Goal: Task Accomplishment & Management: Use online tool/utility

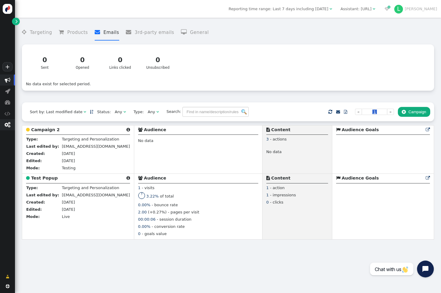
click at [8, 124] on span "" at bounding box center [7, 125] width 6 height 6
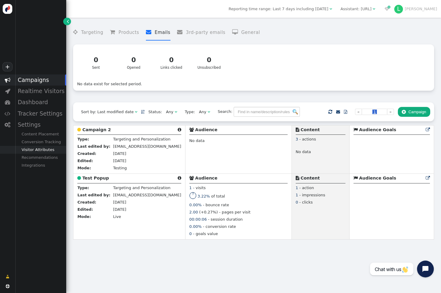
click at [43, 149] on div "Visitor Attributes" at bounding box center [40, 150] width 51 height 8
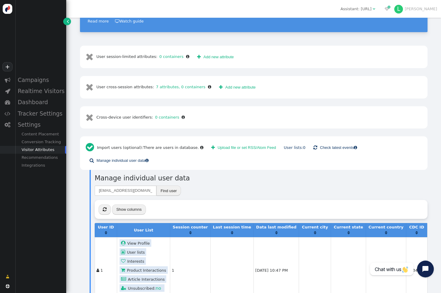
scroll to position [165, 0]
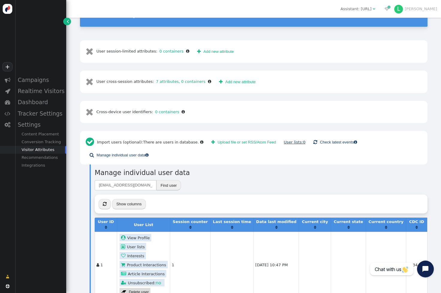
click at [284, 140] on link "User lists: 0" at bounding box center [295, 142] width 22 height 4
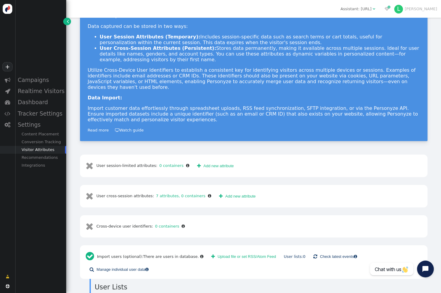
scroll to position [73, 0]
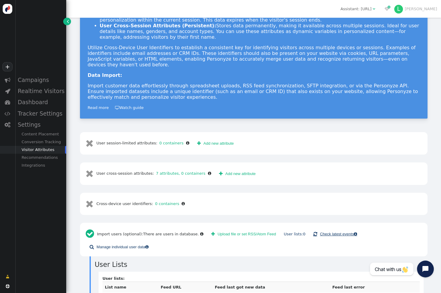
click at [314, 230] on span "" at bounding box center [316, 233] width 4 height 7
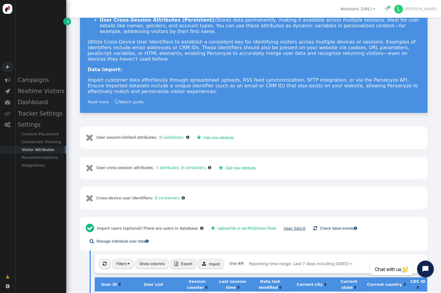
click at [286, 226] on link "User lists: 0" at bounding box center [295, 228] width 22 height 4
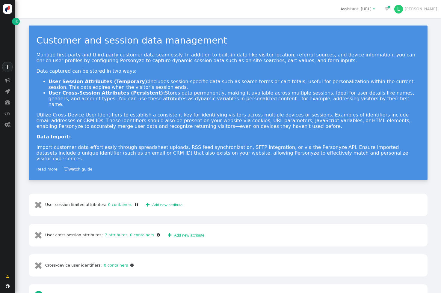
scroll to position [67, 0]
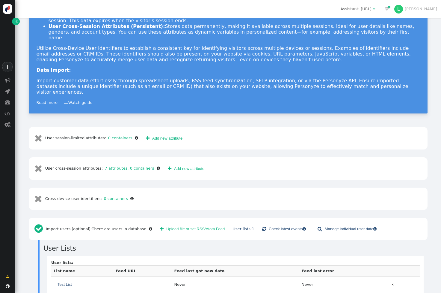
click at [68, 281] on span "Test List" at bounding box center [65, 284] width 14 height 6
click at [104, 276] on td "Test List" at bounding box center [82, 284] width 62 height 16
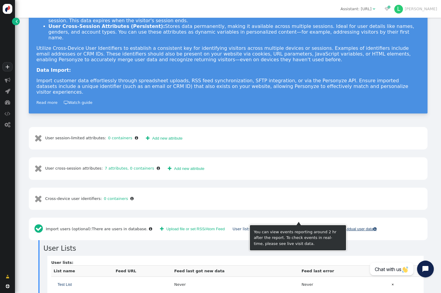
click at [327, 224] on link " Manage individual user data " at bounding box center [347, 229] width 67 height 10
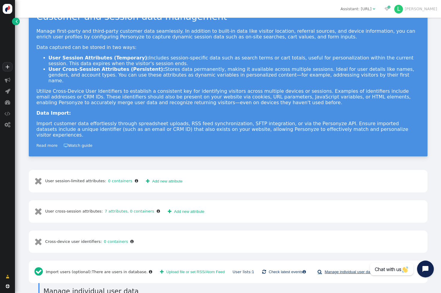
scroll to position [41, 0]
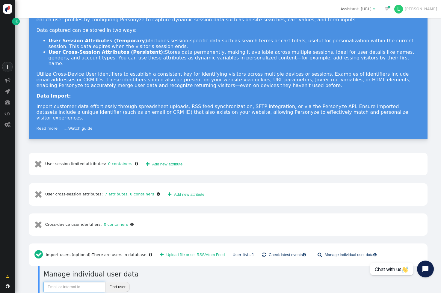
click at [67, 282] on input "text" at bounding box center [74, 287] width 62 height 10
type input "[EMAIL_ADDRESS][DOMAIN_NAME]"
click at [118, 282] on button "Find user" at bounding box center [117, 287] width 25 height 10
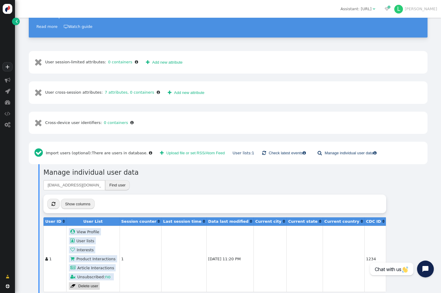
click at [84, 237] on link " User lists" at bounding box center [82, 240] width 27 height 7
click at [120, 229] on td "1" at bounding box center [141, 258] width 42 height 66
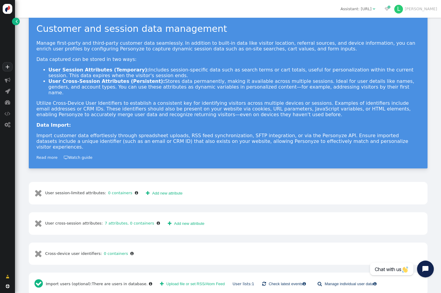
scroll to position [0, 0]
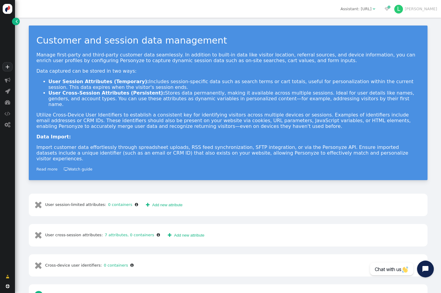
click at [17, 21] on span "" at bounding box center [17, 21] width 2 height 6
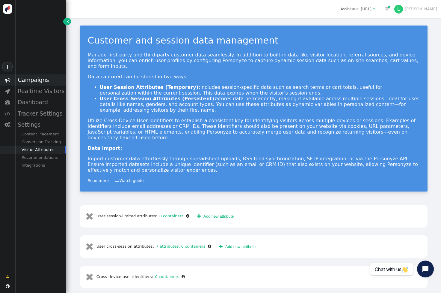
click at [41, 80] on div "Campaigns" at bounding box center [40, 79] width 51 height 11
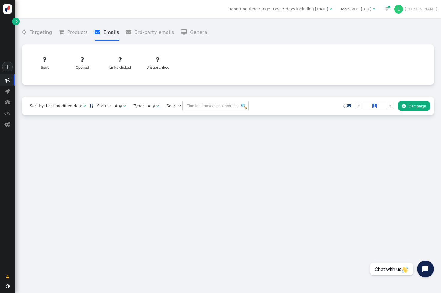
click at [412, 107] on button " Campaign" at bounding box center [414, 106] width 32 height 10
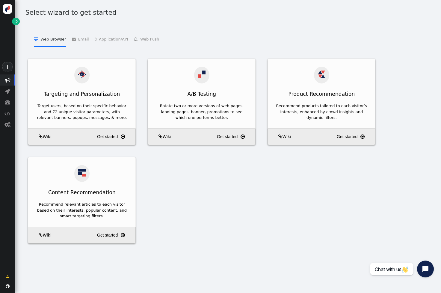
click at [80, 39] on li " Email   Email Personalization    Add Product Recommendations to 3rd Party Em…" at bounding box center [80, 38] width 17 height 15
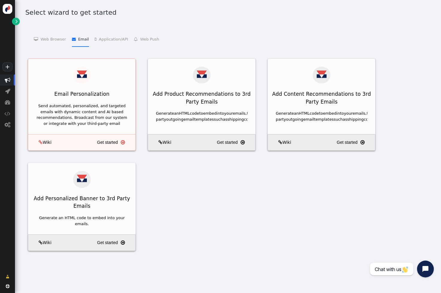
click at [111, 109] on div "Send automated, personalized, and targeted emails with dynamic content and AI b…" at bounding box center [82, 114] width 92 height 23
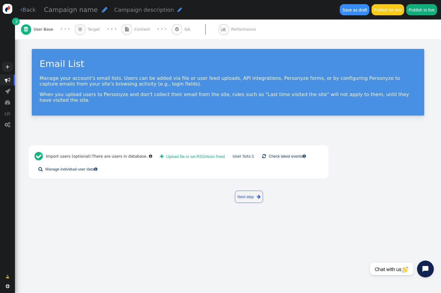
click at [136, 29] on span "Content" at bounding box center [144, 29] width 18 height 6
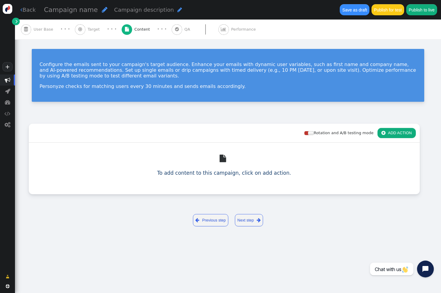
click at [88, 26] on div " Target" at bounding box center [88, 29] width 27 height 20
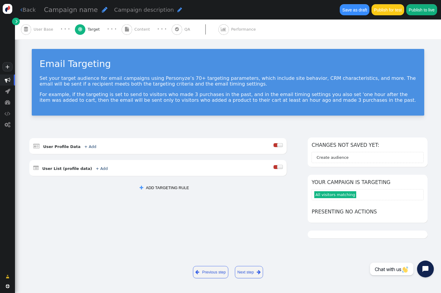
click at [167, 187] on button " ADD TARGETING RULE" at bounding box center [164, 188] width 57 height 10
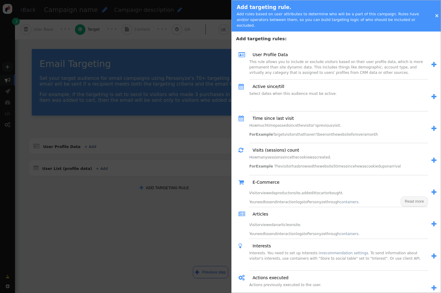
scroll to position [12, 0]
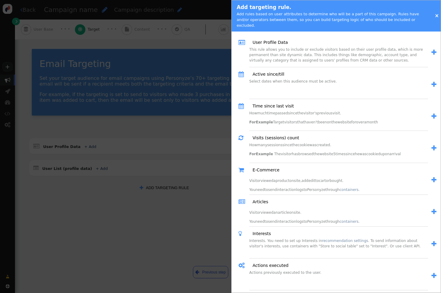
click at [436, 15] on link "×" at bounding box center [437, 16] width 4 height 6
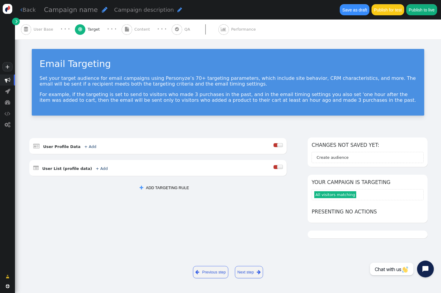
click at [49, 29] on span "User Base" at bounding box center [45, 29] width 22 height 6
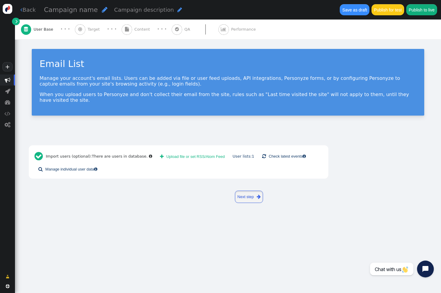
click at [249, 190] on link "Next step " at bounding box center [249, 196] width 28 height 12
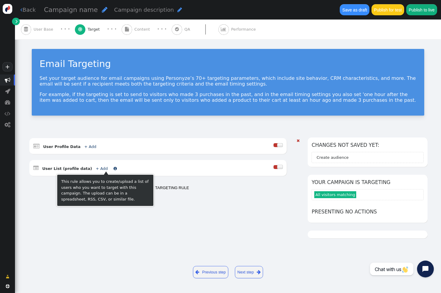
click at [96, 169] on link "+ Add" at bounding box center [102, 168] width 12 height 4
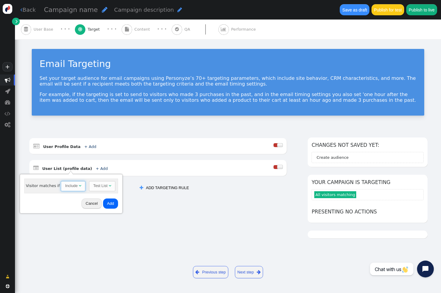
click at [79, 186] on span "" at bounding box center [80, 185] width 2 height 4
click at [110, 202] on button "Add" at bounding box center [110, 203] width 15 height 10
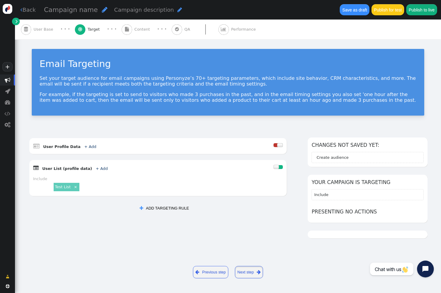
click at [247, 270] on link "Next step " at bounding box center [249, 272] width 28 height 12
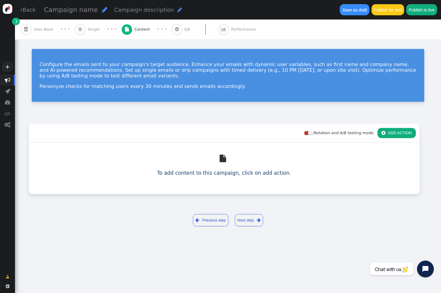
click at [396, 132] on button " ADD ACTION" at bounding box center [397, 133] width 38 height 10
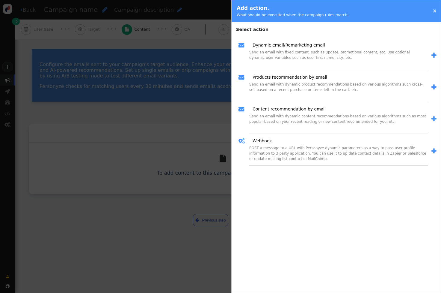
click at [296, 48] on link "Dynamic email/Remarketing email" at bounding box center [287, 45] width 77 height 6
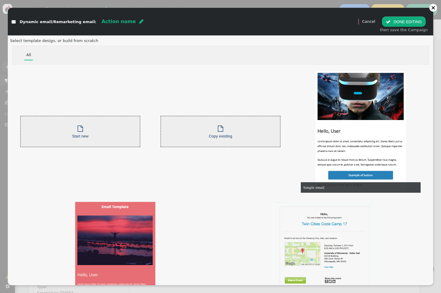
scroll to position [44, 0]
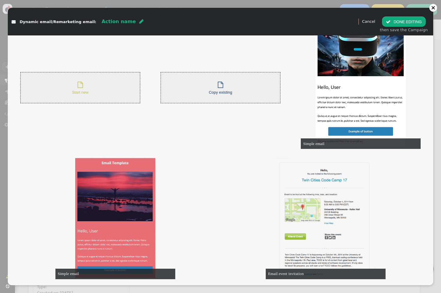
click at [105, 87] on div " Start new" at bounding box center [80, 87] width 120 height 31
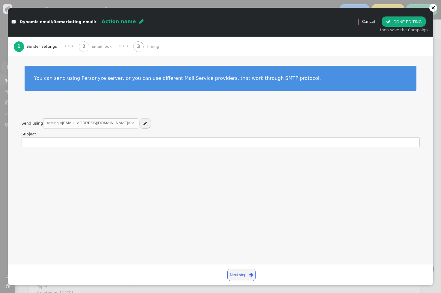
scroll to position [0, 0]
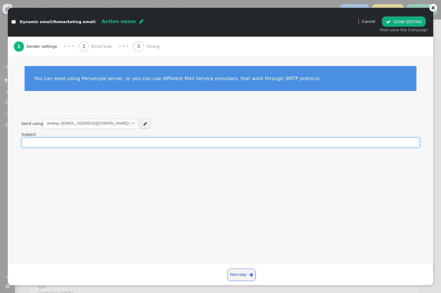
click at [181, 144] on input "text" at bounding box center [221, 142] width 398 height 10
type input "testing"
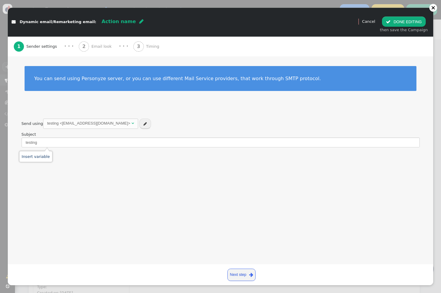
click at [237, 275] on link "Next step " at bounding box center [242, 274] width 28 height 12
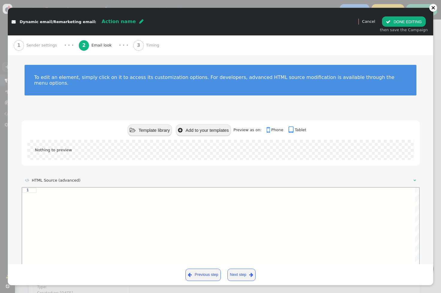
click at [156, 127] on button " Template library" at bounding box center [150, 130] width 44 height 12
type textarea "<div class="$responsive" style="box-sizing:border-box; ${args->style:html:defau…"
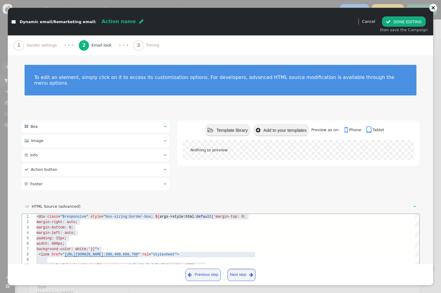
click at [243, 275] on link "Next step " at bounding box center [242, 274] width 28 height 12
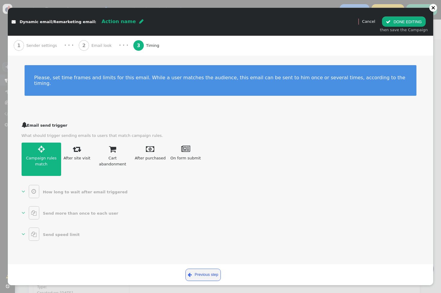
click at [23, 188] on span "" at bounding box center [24, 191] width 4 height 6
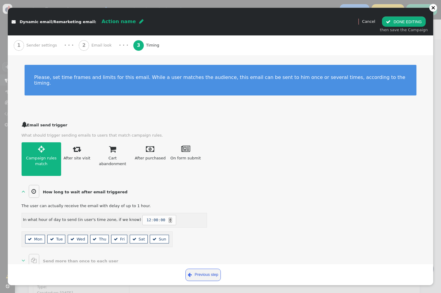
scroll to position [25, 0]
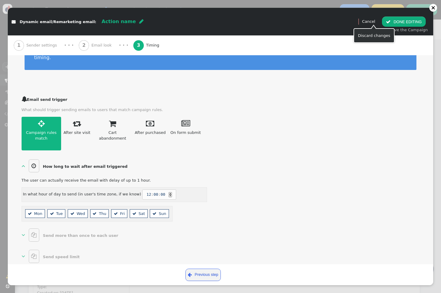
click at [373, 22] on link "Cancel" at bounding box center [368, 21] width 13 height 4
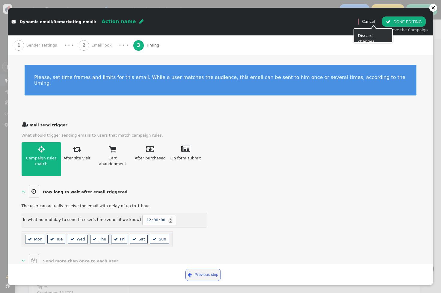
scroll to position [0, 0]
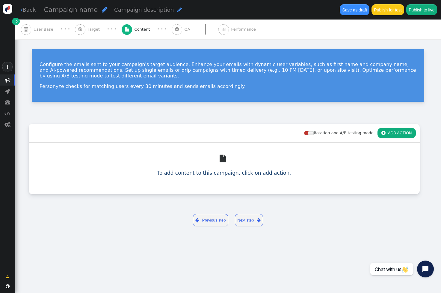
click at [31, 11] on link " Back" at bounding box center [27, 10] width 15 height 8
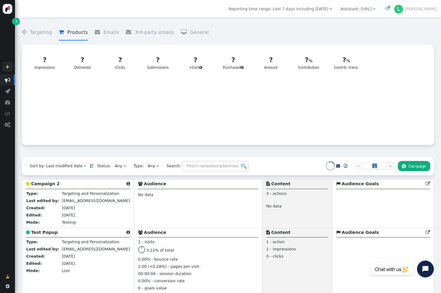
click at [74, 32] on li " Products" at bounding box center [73, 33] width 29 height 16
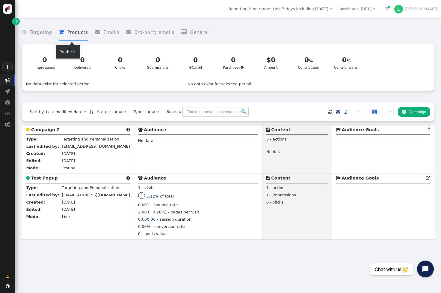
click at [112, 31] on li " Emails" at bounding box center [107, 33] width 25 height 16
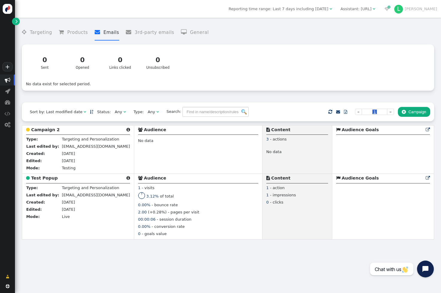
click at [415, 114] on button " Campaign" at bounding box center [414, 112] width 32 height 10
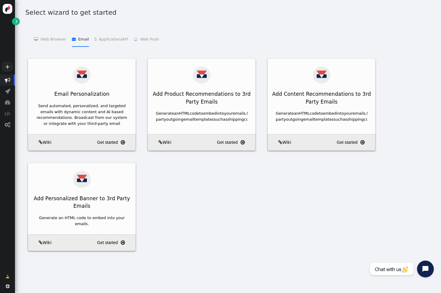
click at [105, 37] on li " Application/API   Targeting and Personalization for Applications    Product …" at bounding box center [111, 38] width 33 height 15
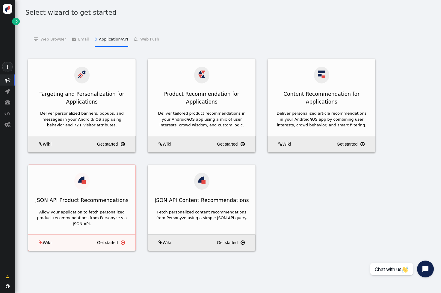
click at [99, 209] on div "Allow your application to fetch personalized product recommendations from Perso…" at bounding box center [82, 218] width 92 height 18
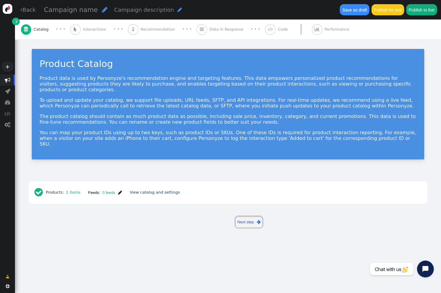
click at [248, 216] on link "Next step " at bounding box center [249, 222] width 28 height 12
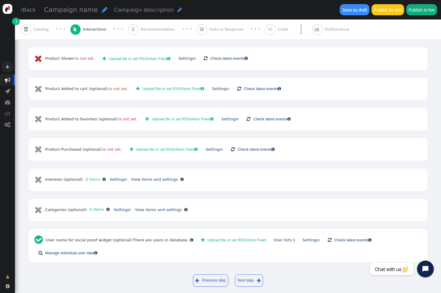
scroll to position [87, 0]
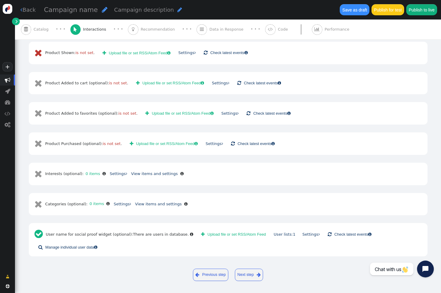
click at [24, 106] on div " Product Shown: is not set .  Upload file or set RSS/Atom Feed  Settings  …" at bounding box center [228, 141] width 426 height 230
